Goal: Browse casually: Explore the website without a specific task or goal

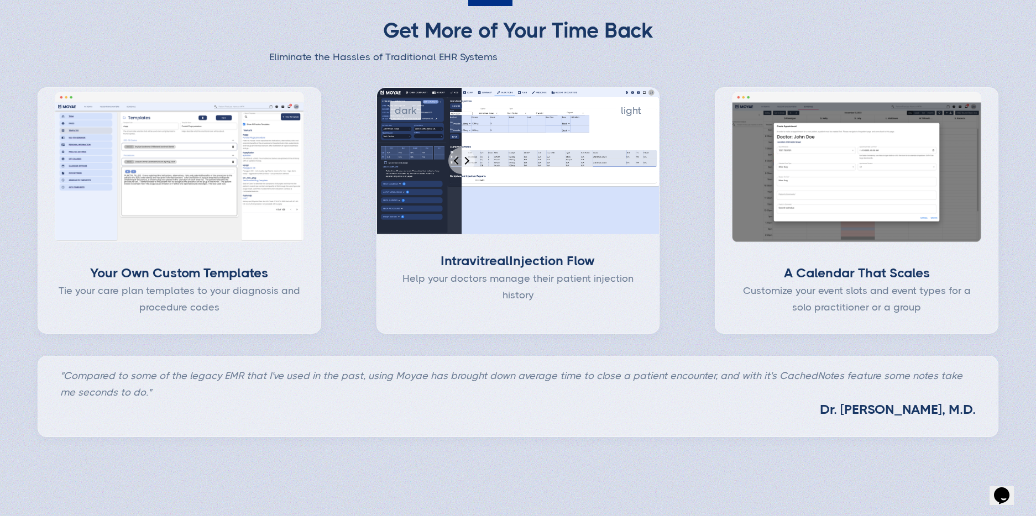
scroll to position [521, 0]
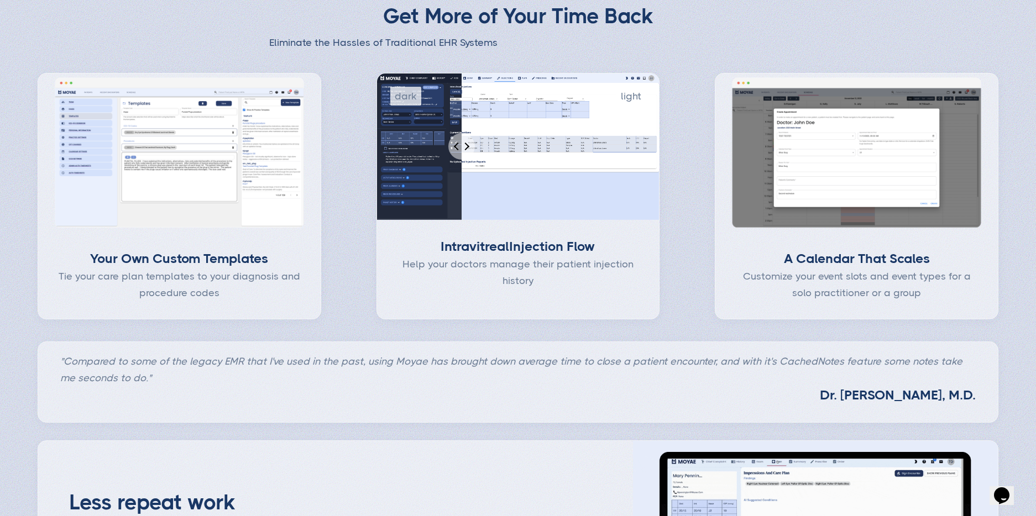
type input "Subscribe"
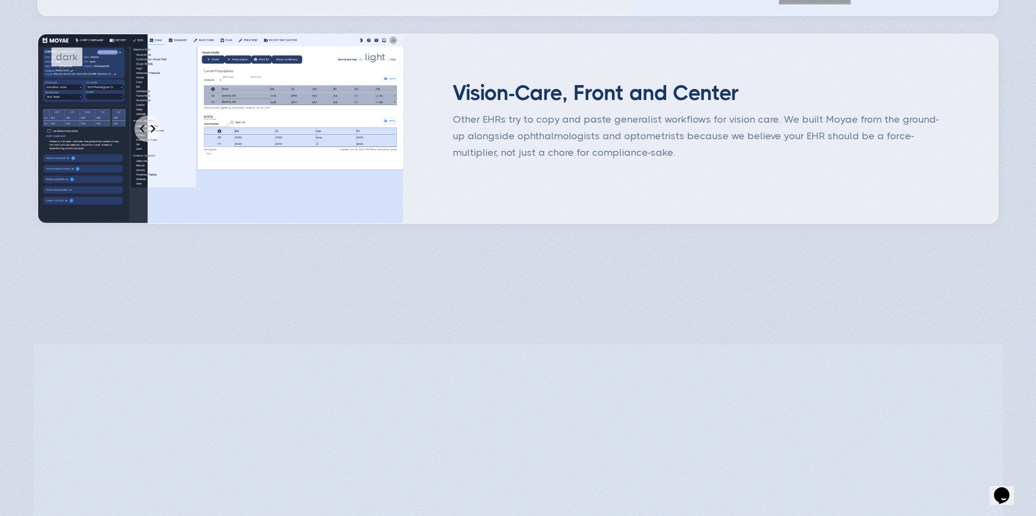
scroll to position [1177, 0]
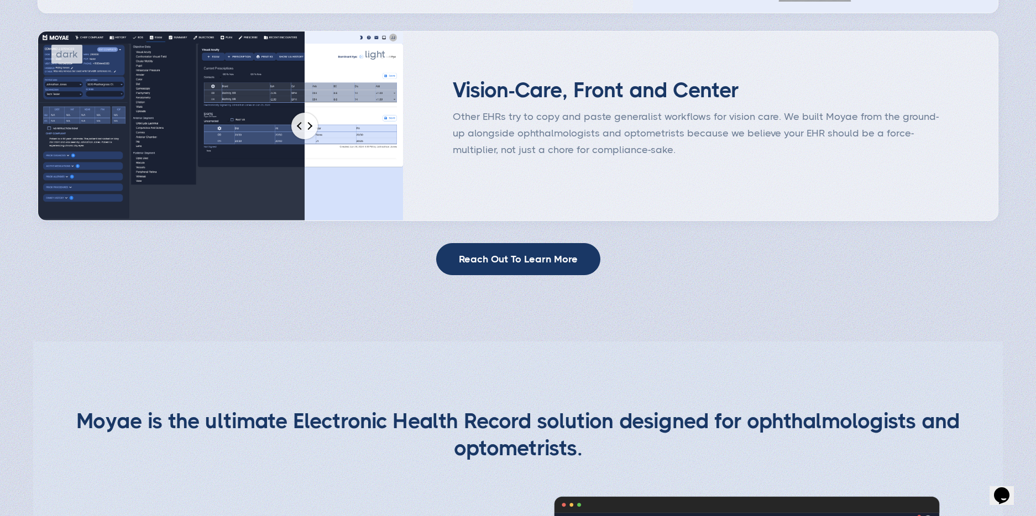
drag, startPoint x: 148, startPoint y: 126, endPoint x: 274, endPoint y: 144, distance: 127.9
type input "65"
click at [274, 144] on input "Percent of revealed content" at bounding box center [221, 126] width 366 height 190
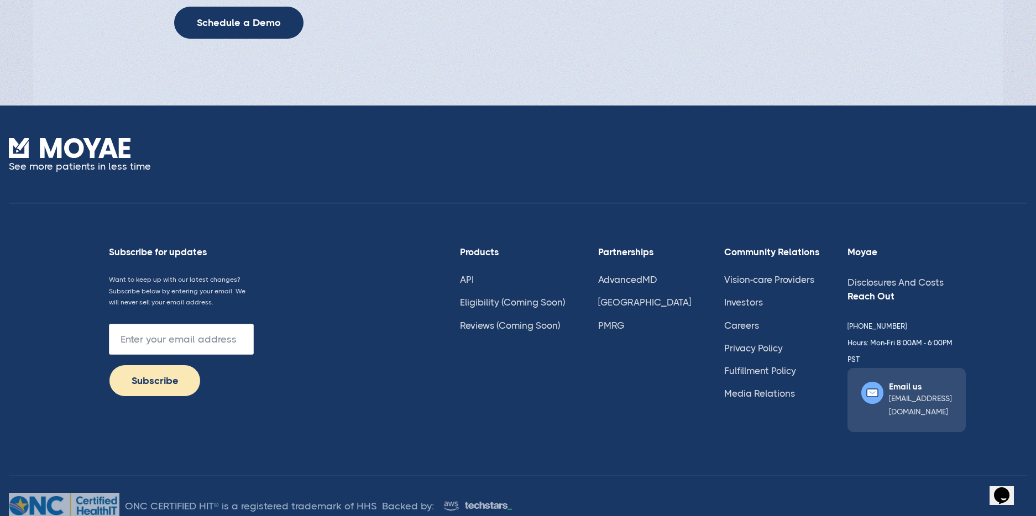
scroll to position [2908, 0]
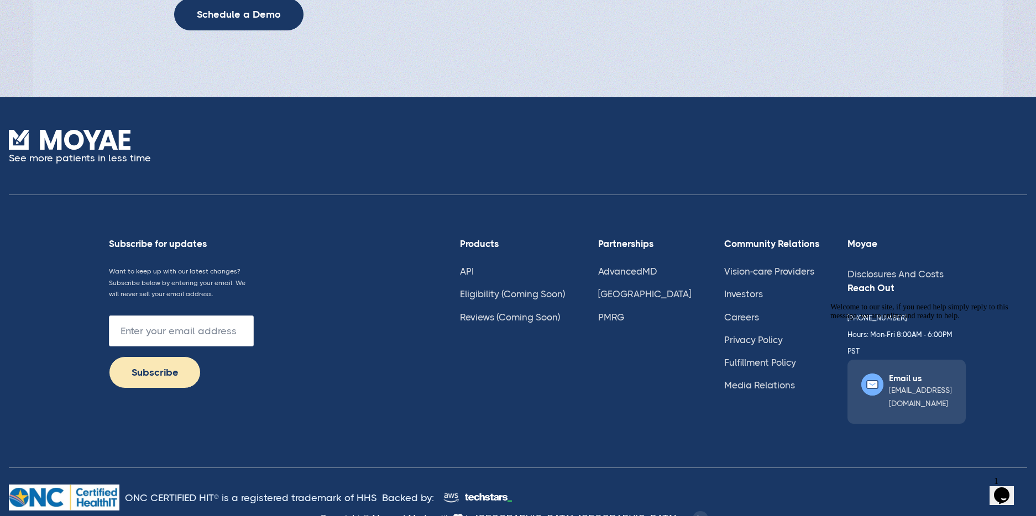
click at [1008, 495] on icon "Chat widget" at bounding box center [1001, 495] width 15 height 17
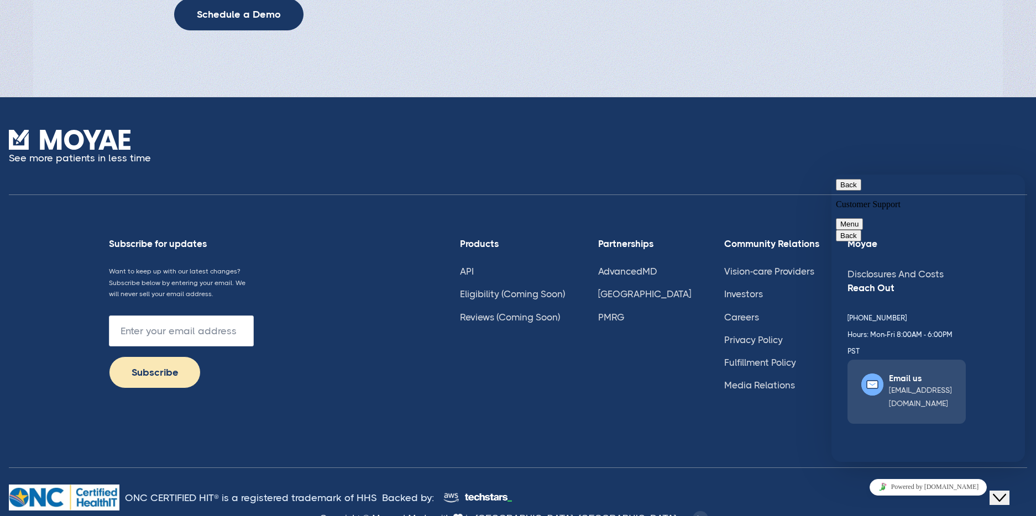
click at [662, 181] on div "See more patients in less time" at bounding box center [518, 162] width 1018 height 65
click at [863, 218] on button "Menu" at bounding box center [849, 224] width 27 height 12
click at [713, 184] on div "See more patients in less time" at bounding box center [518, 162] width 1018 height 65
click at [716, 185] on div "See more patients in less time" at bounding box center [518, 162] width 1018 height 65
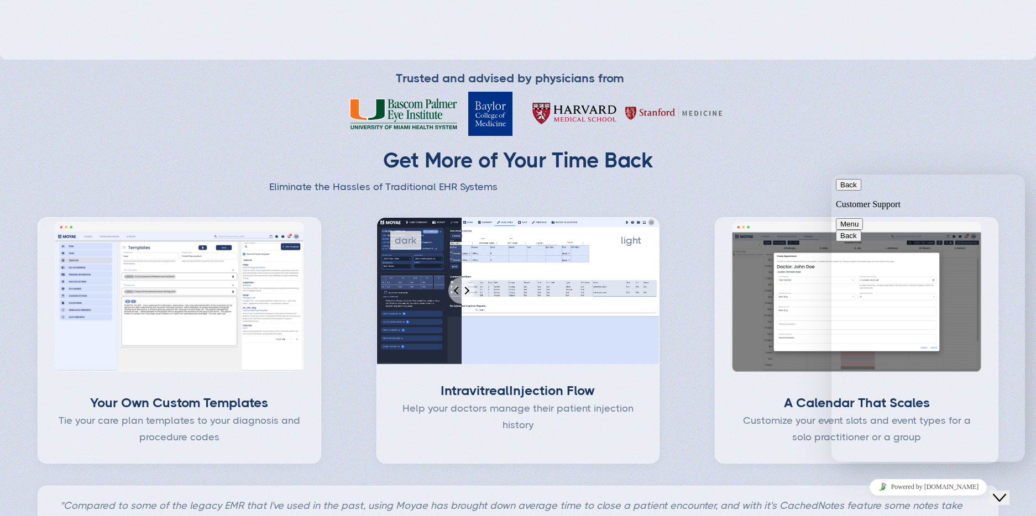
scroll to position [0, 0]
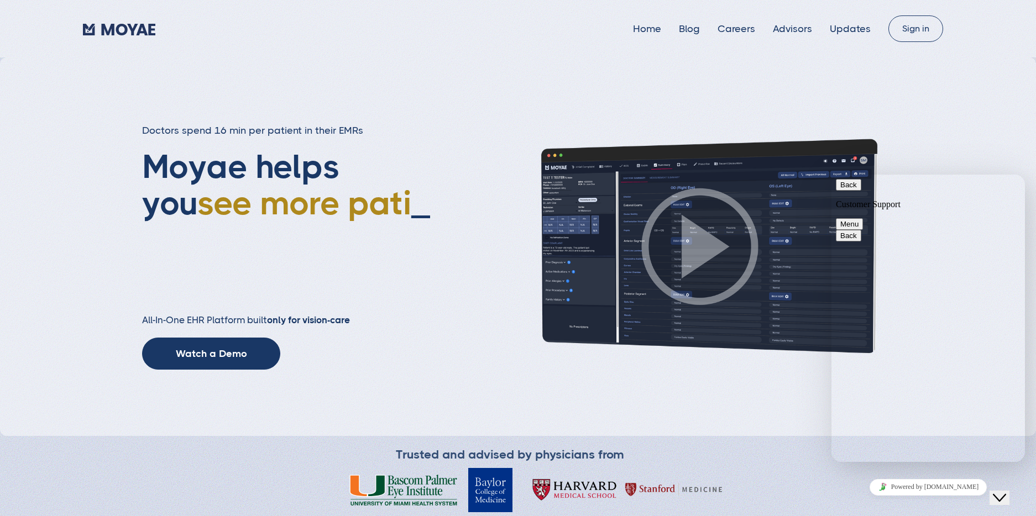
click at [852, 188] on button "Back" at bounding box center [848, 185] width 25 height 12
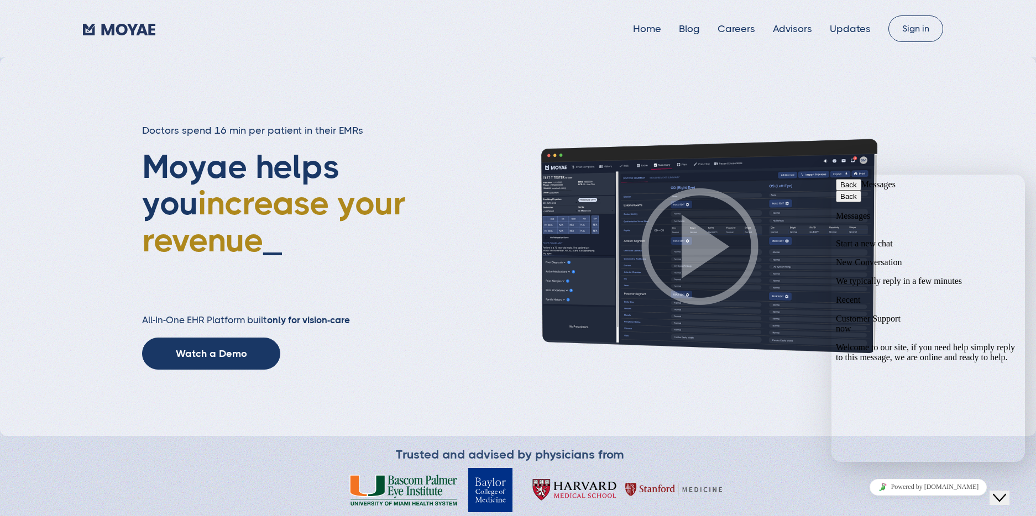
click at [736, 373] on div "Doctors spend 16 min per patient in their EMRs Moyae helps you increase your re…" at bounding box center [518, 246] width 1036 height 379
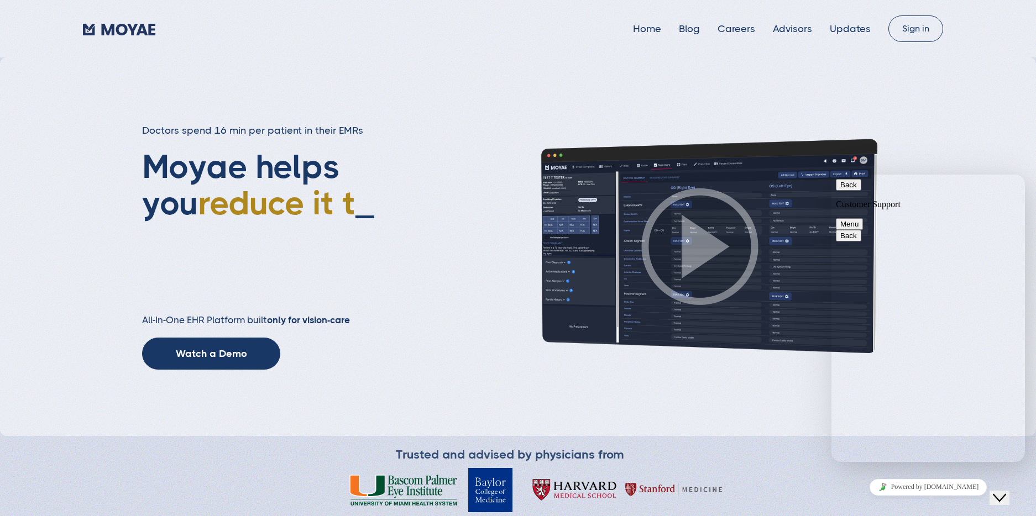
click at [711, 196] on img at bounding box center [700, 247] width 387 height 218
